Goal: Find specific page/section: Find specific page/section

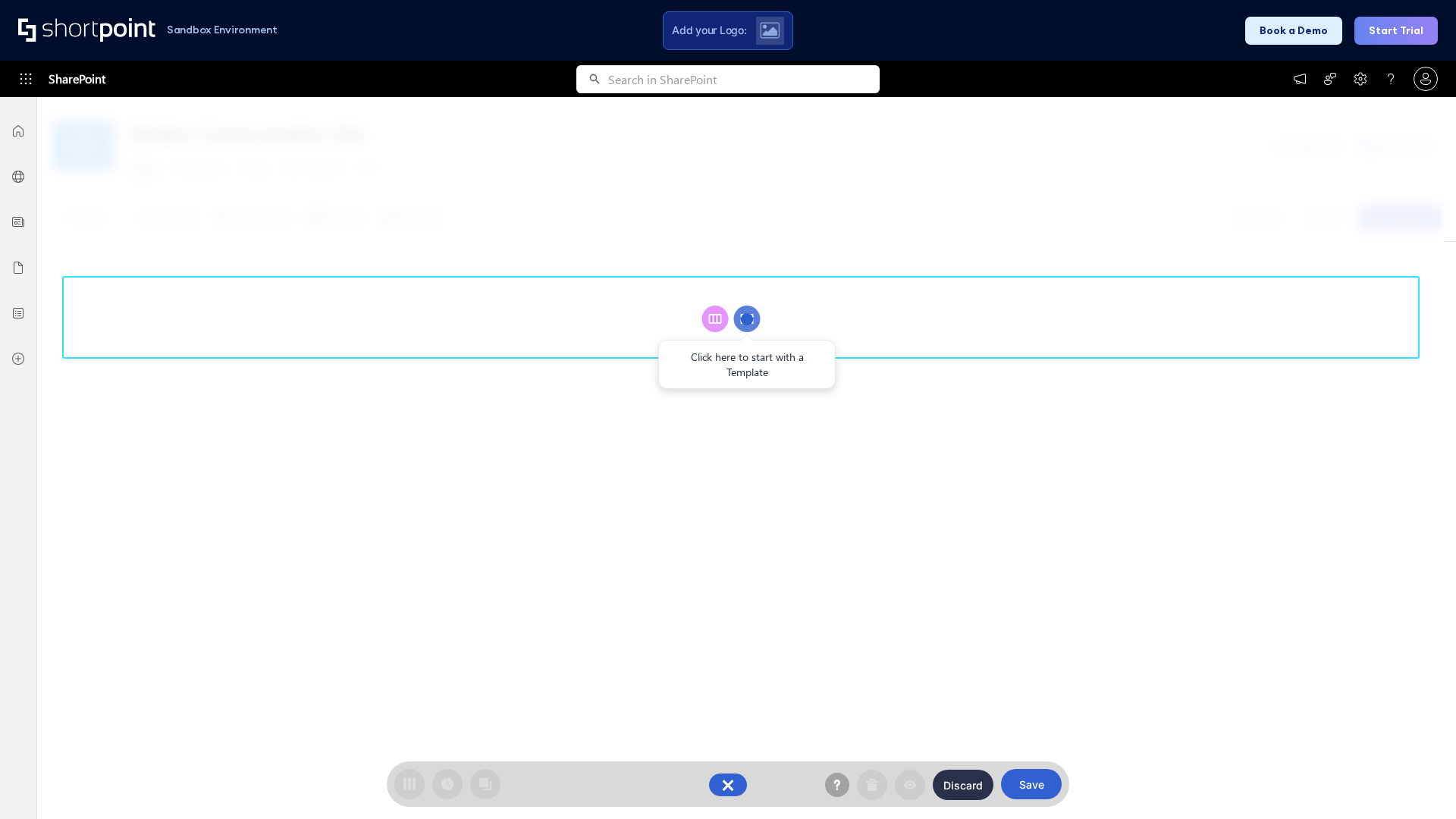
click at [747, 318] on circle at bounding box center [747, 318] width 27 height 27
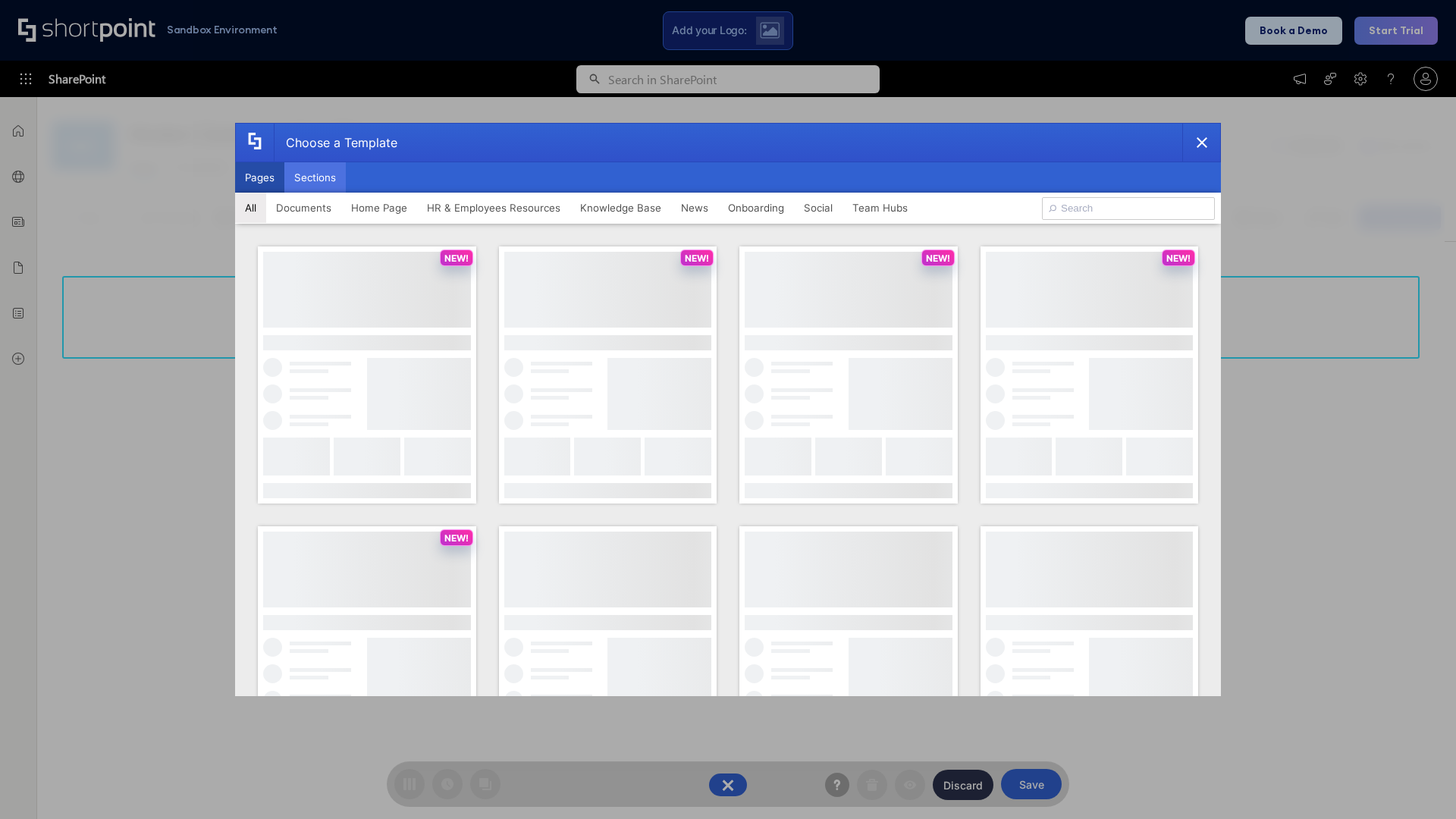
click at [315, 178] on button "Sections" at bounding box center [315, 178] width 62 height 30
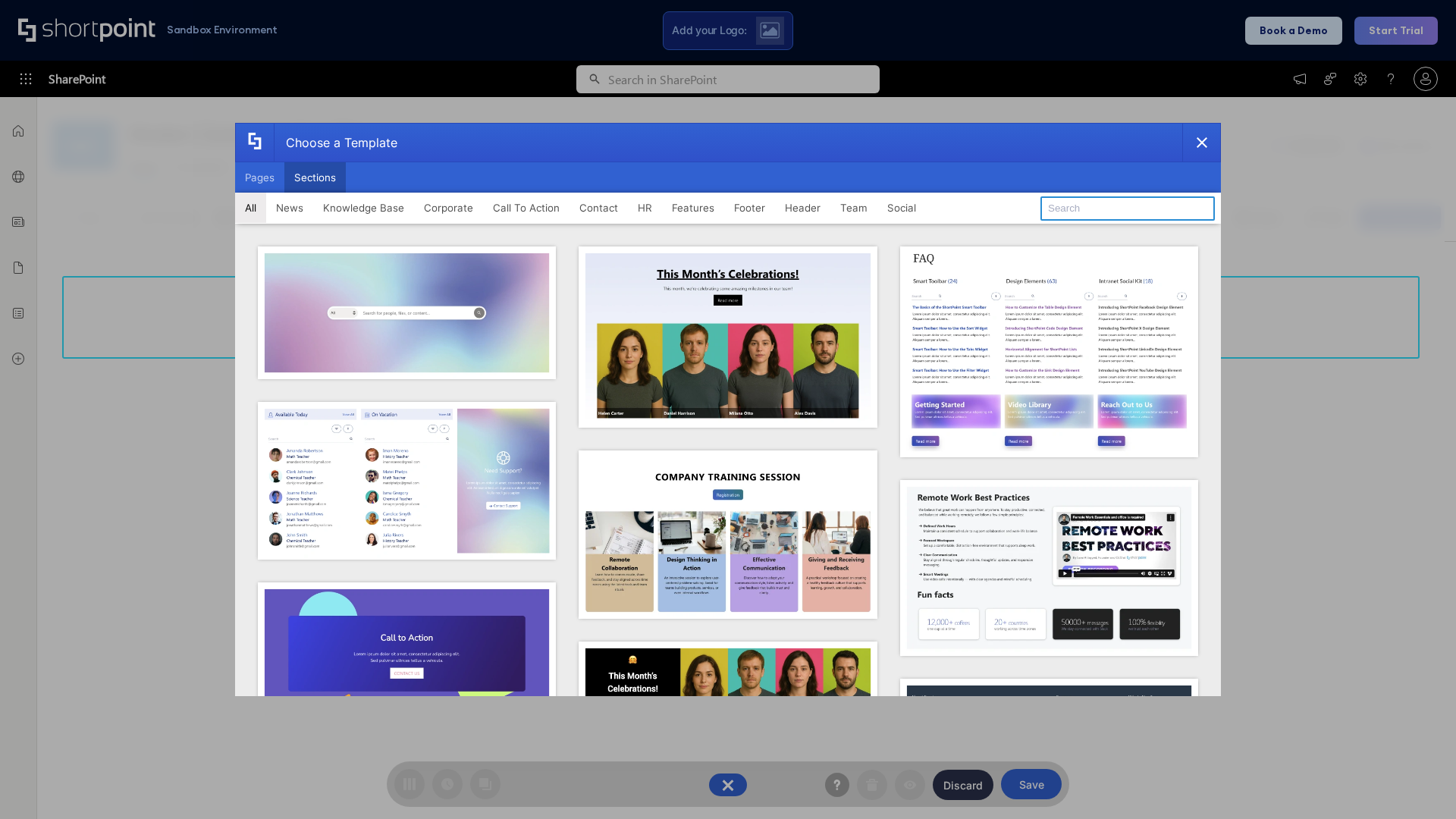
type input "HR Hub 2"
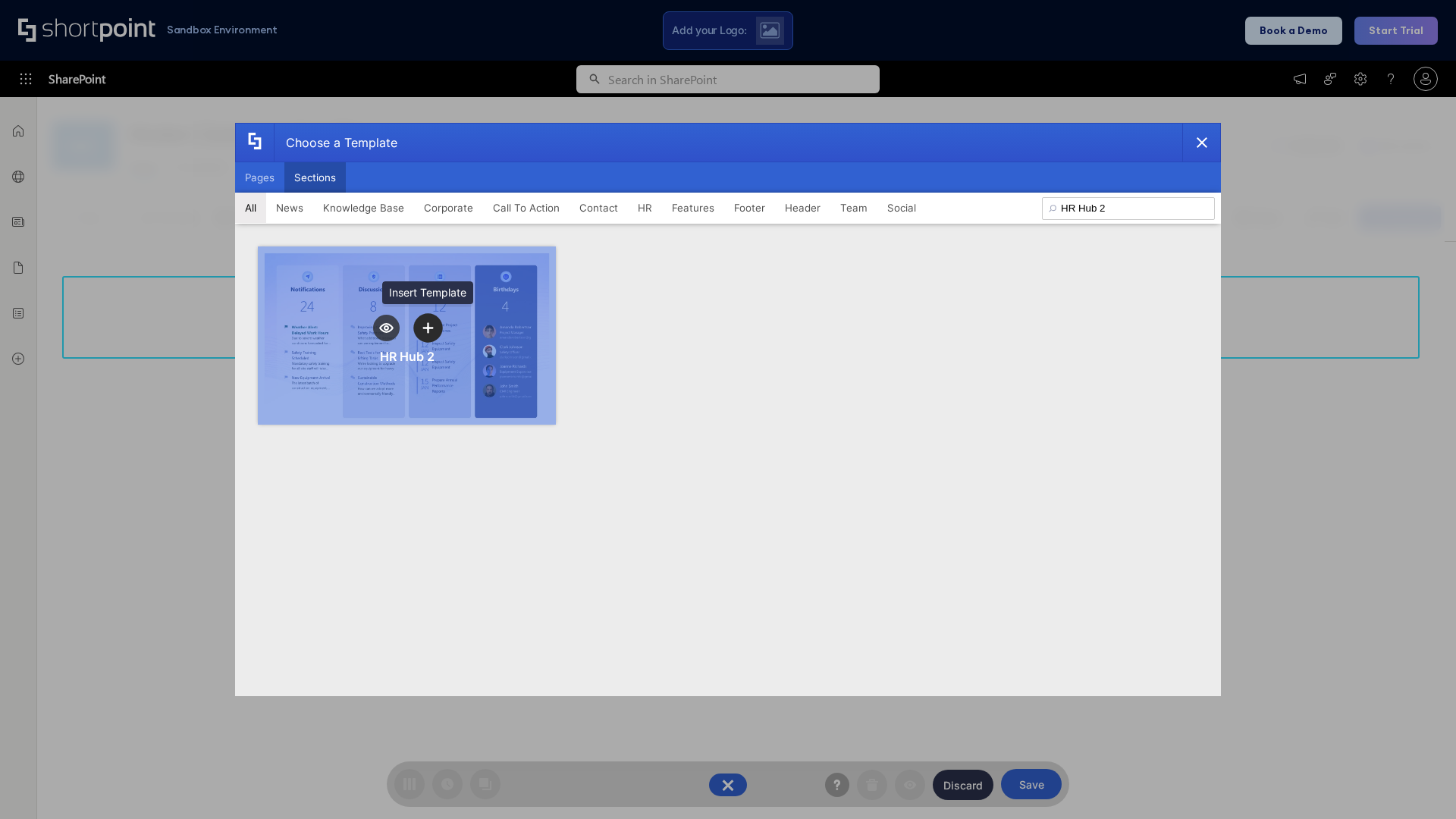
click at [428, 328] on icon "template selector" at bounding box center [427, 327] width 10 height 10
